Goal: Find specific page/section: Find specific page/section

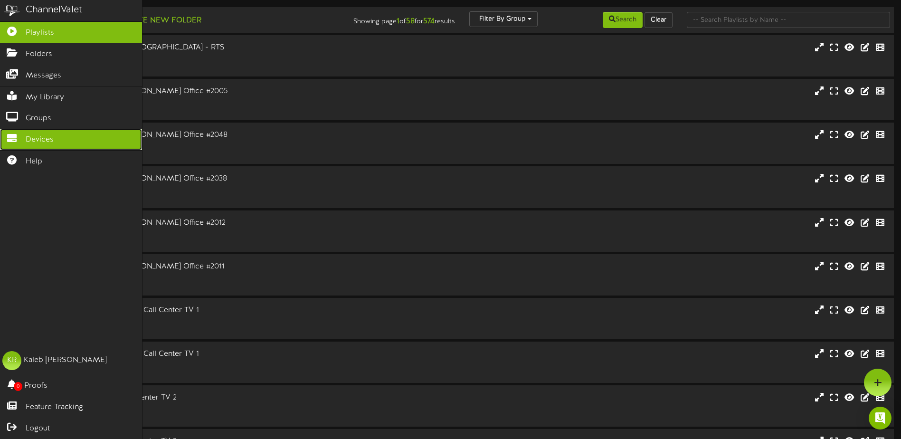
click at [14, 130] on link "Devices" at bounding box center [71, 139] width 142 height 21
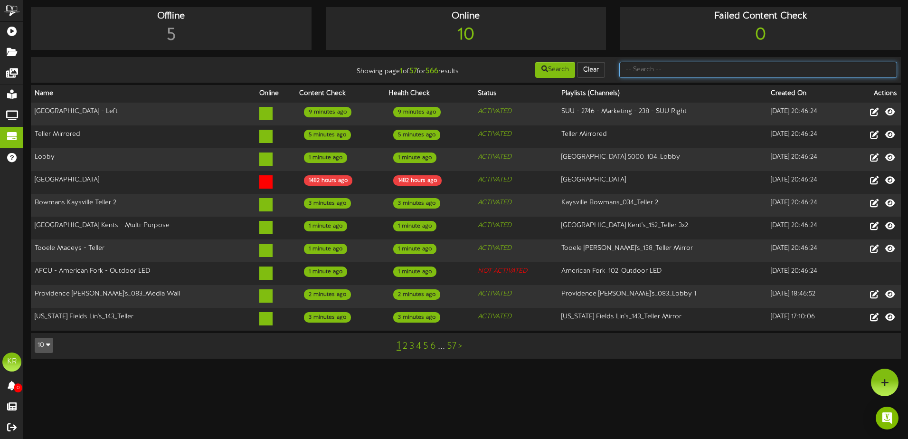
click at [647, 71] on input "text" at bounding box center [758, 70] width 278 height 16
type input "Building #5"
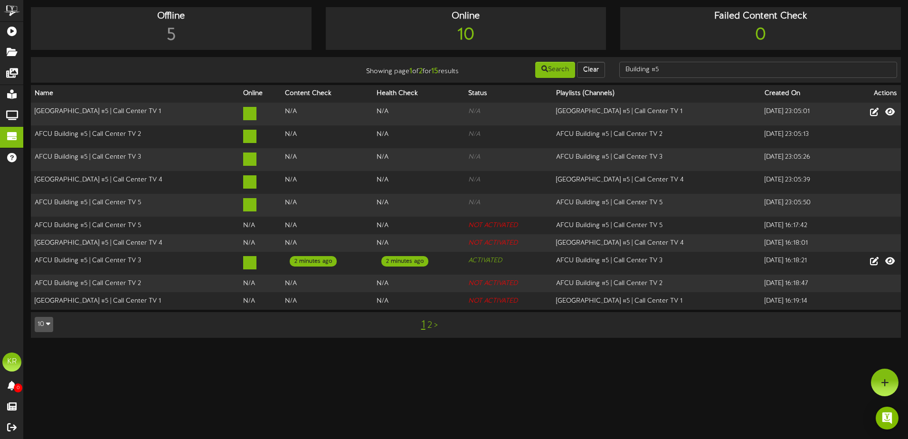
click at [427, 321] on link "2" at bounding box center [429, 325] width 5 height 10
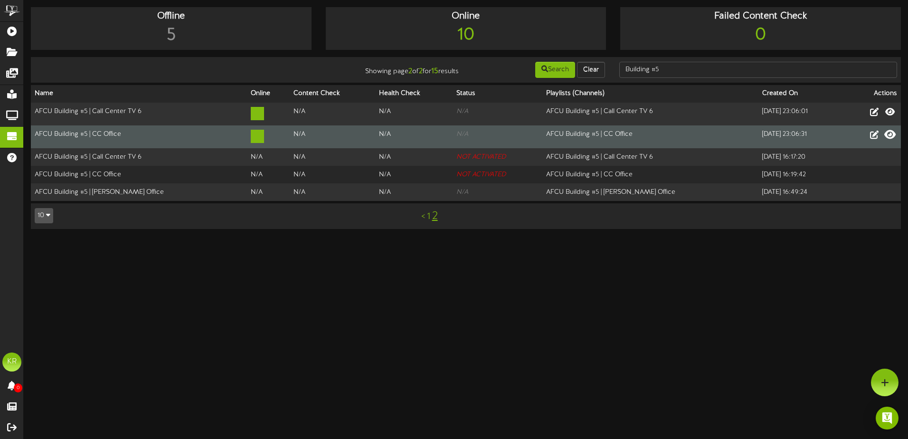
click at [890, 131] on icon at bounding box center [889, 134] width 11 height 10
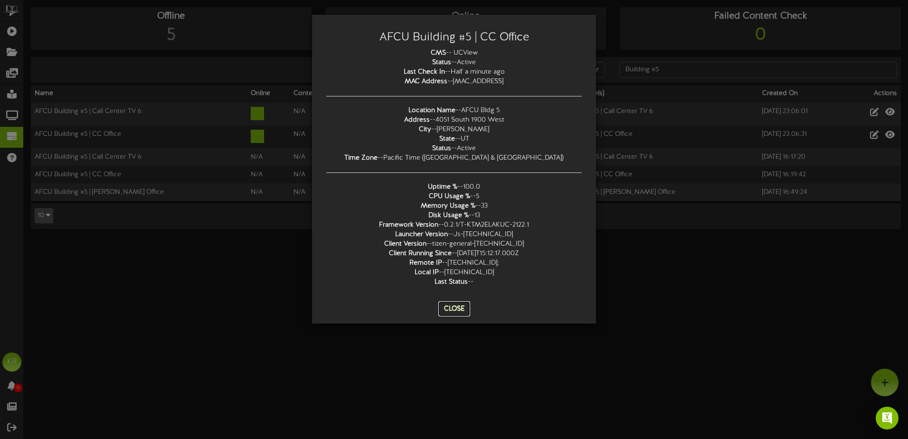
click at [450, 310] on button "Close" at bounding box center [454, 308] width 32 height 15
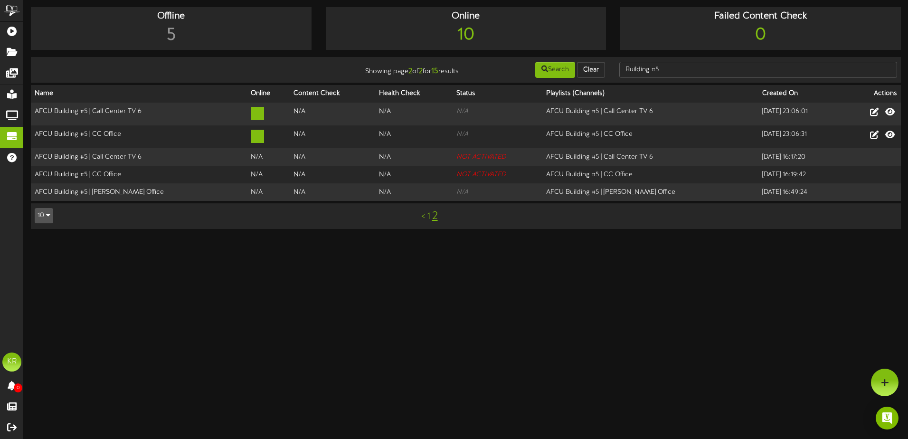
click at [523, 238] on html "AFCU Building #5 | CC Office CMS -- UCView Status -- Active Last Check In -- Ha…" at bounding box center [454, 119] width 908 height 238
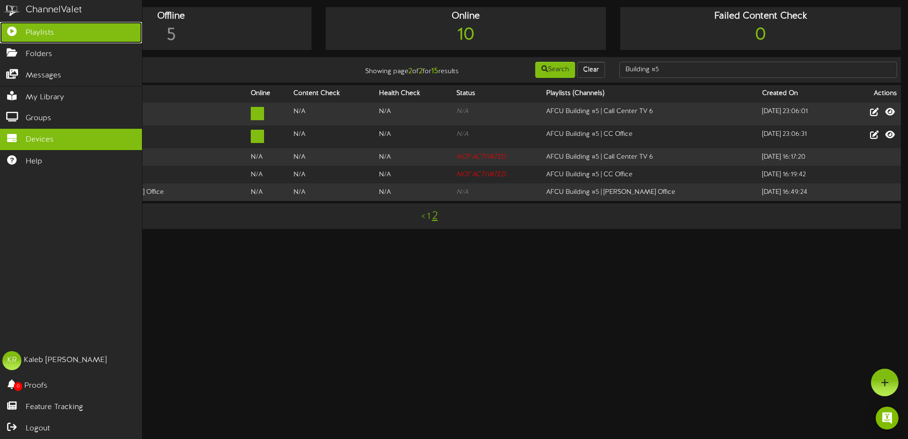
click at [38, 37] on span "Playlists" at bounding box center [40, 33] width 28 height 11
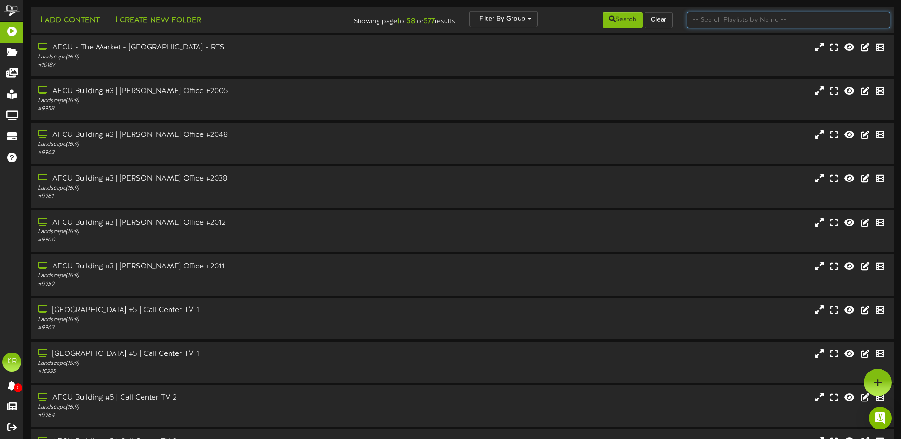
click at [749, 19] on input "text" at bounding box center [787, 20] width 203 height 16
type input "AFCU Building #5"
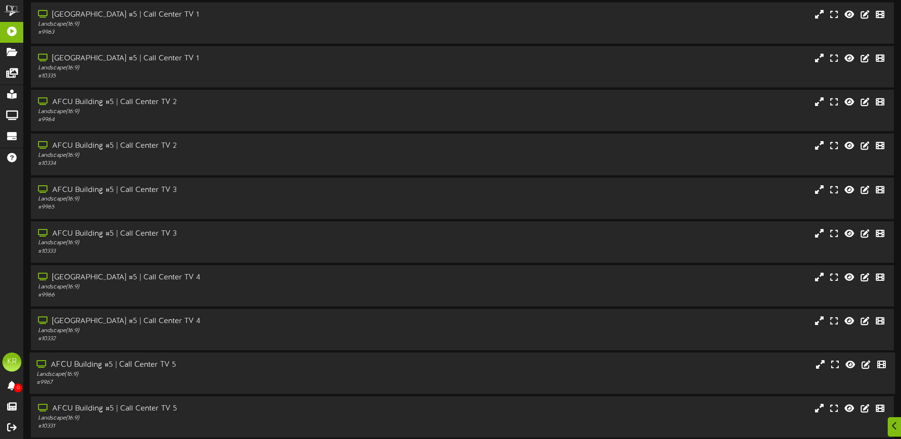
scroll to position [71, 0]
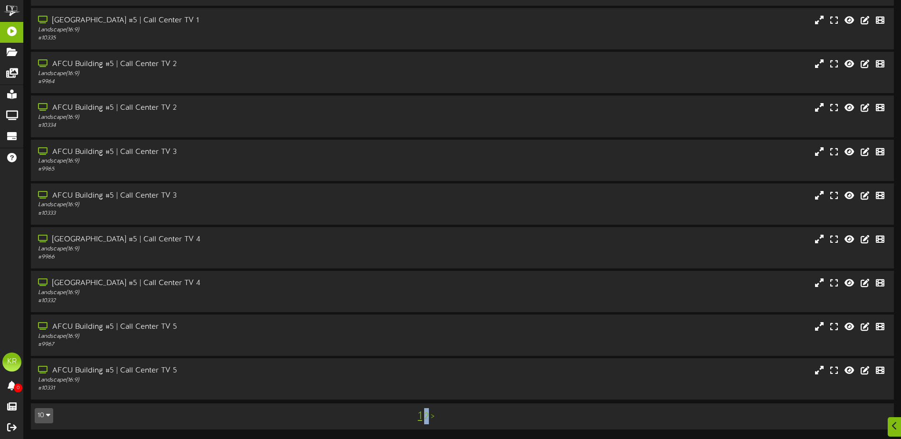
click at [426, 420] on link "2" at bounding box center [426, 416] width 5 height 10
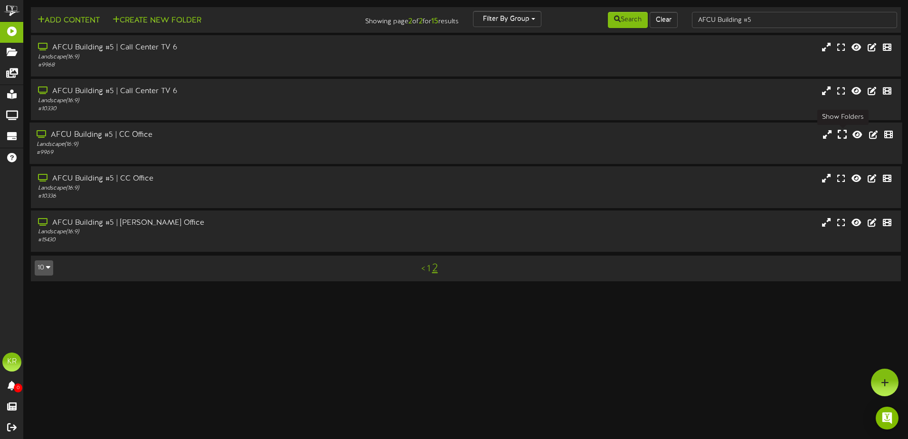
click at [840, 134] on icon at bounding box center [841, 134] width 9 height 10
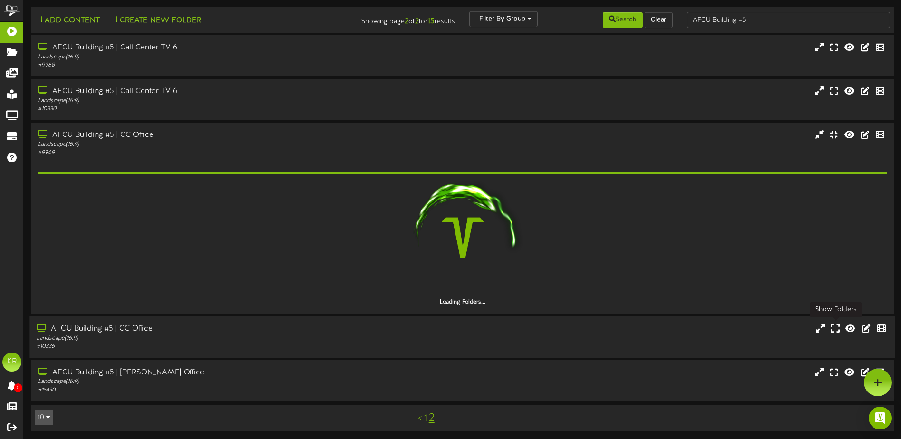
click at [839, 327] on icon at bounding box center [834, 327] width 9 height 10
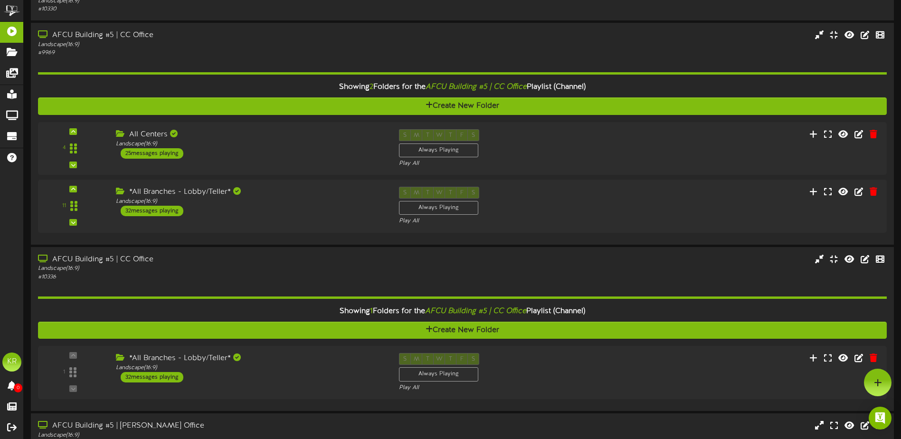
scroll to position [76, 0]
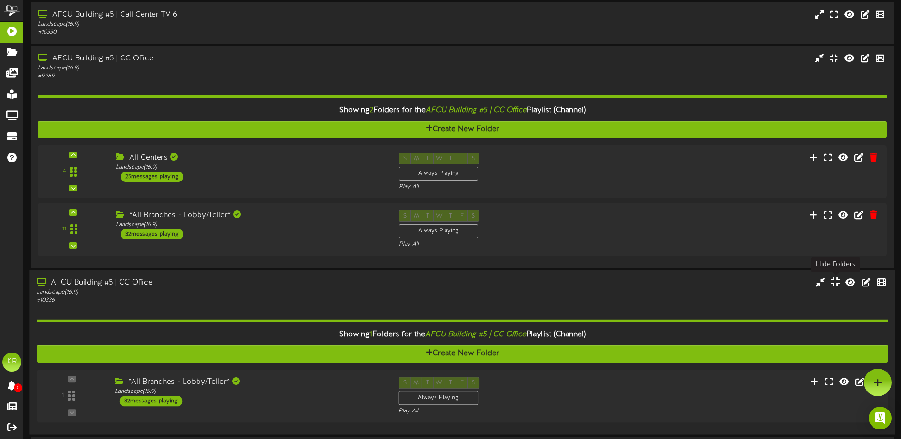
click at [831, 282] on icon at bounding box center [834, 281] width 9 height 10
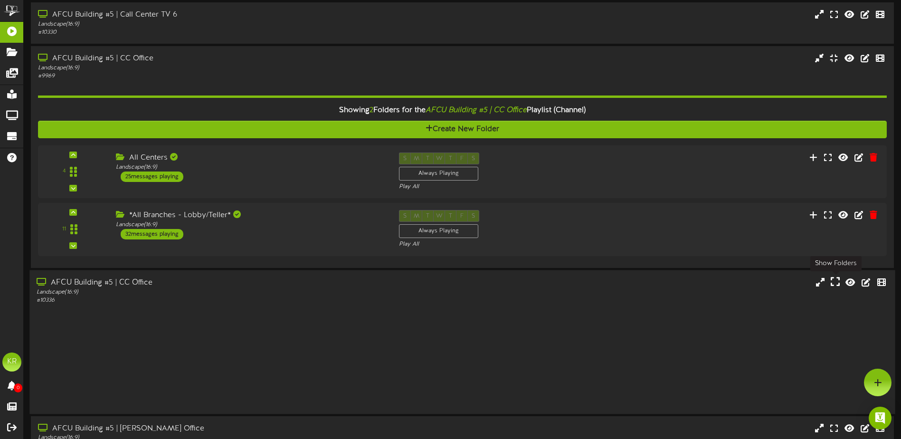
scroll to position [32, 0]
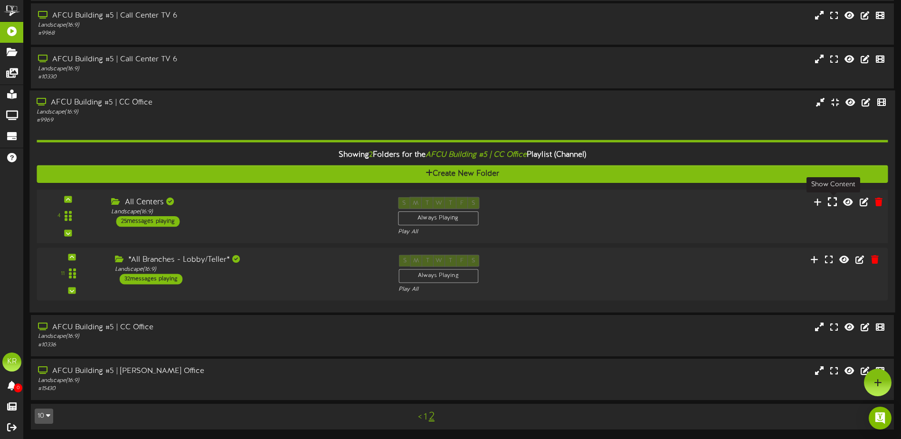
click at [834, 205] on icon at bounding box center [831, 201] width 9 height 10
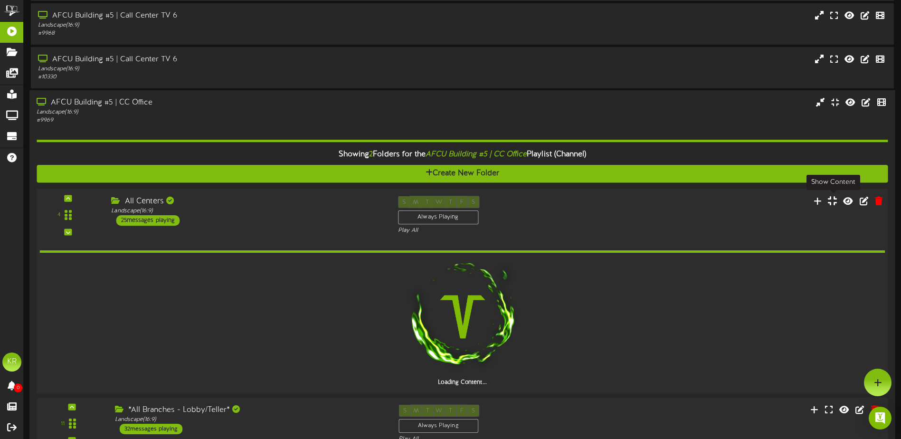
click at [834, 205] on icon at bounding box center [831, 200] width 9 height 10
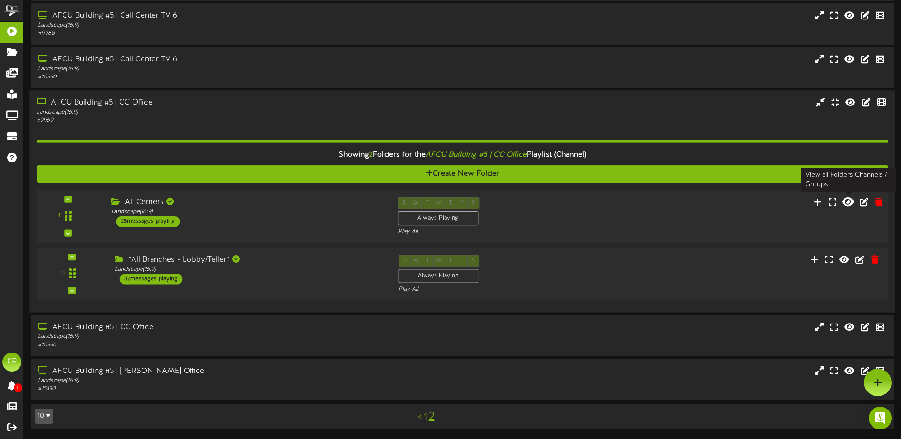
click at [844, 201] on icon at bounding box center [847, 201] width 11 height 10
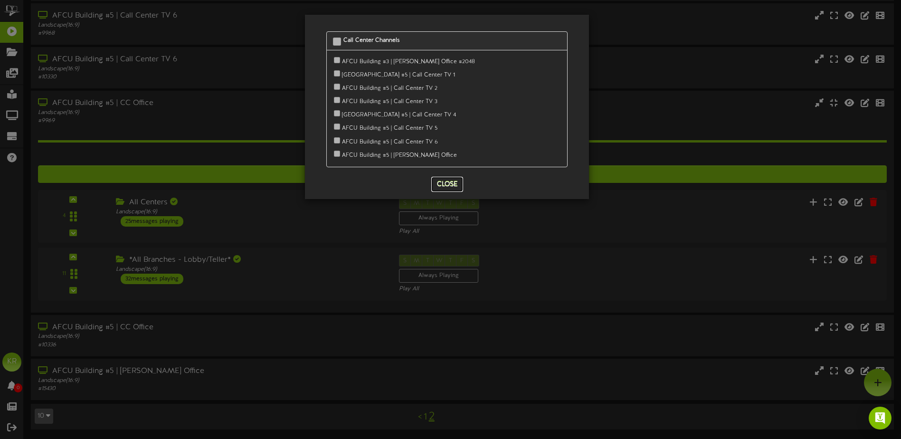
click at [459, 177] on button "Close" at bounding box center [447, 184] width 32 height 15
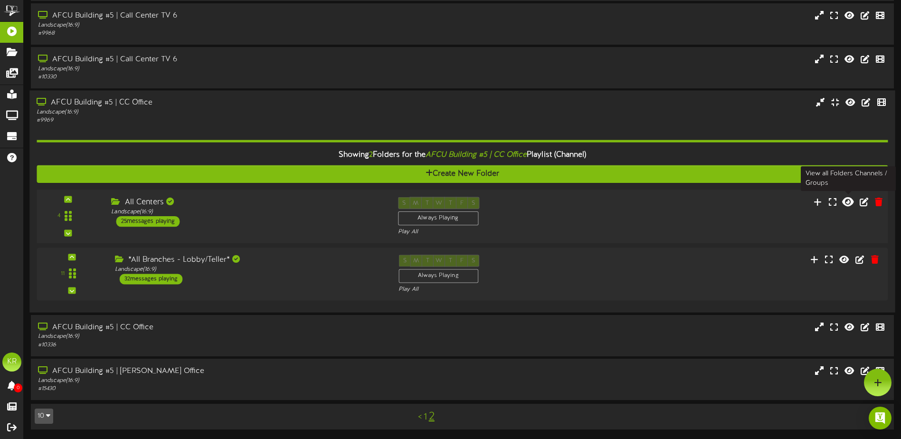
click at [845, 203] on icon at bounding box center [847, 201] width 11 height 10
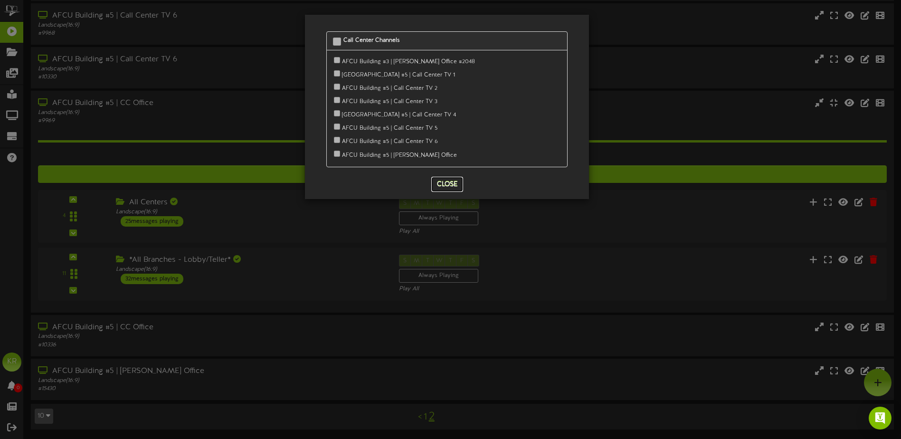
click at [444, 180] on button "Close" at bounding box center [447, 184] width 32 height 15
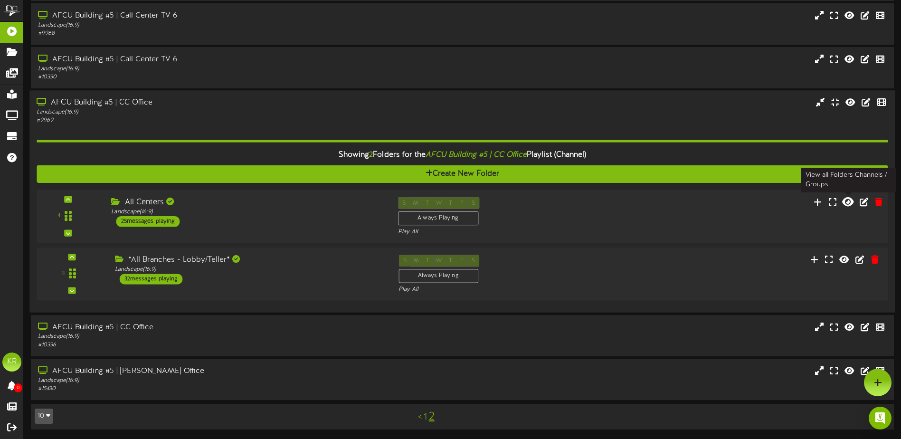
click at [844, 200] on icon at bounding box center [847, 201] width 11 height 10
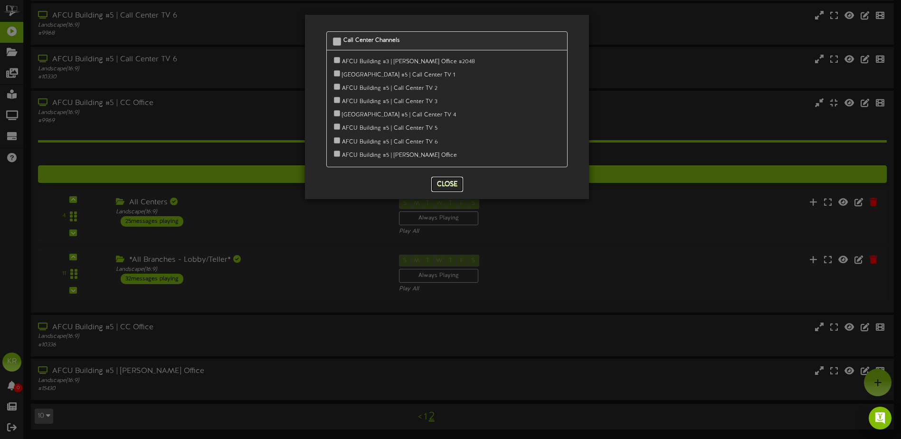
click at [450, 185] on button "Close" at bounding box center [447, 184] width 32 height 15
